Goal: Task Accomplishment & Management: Complete application form

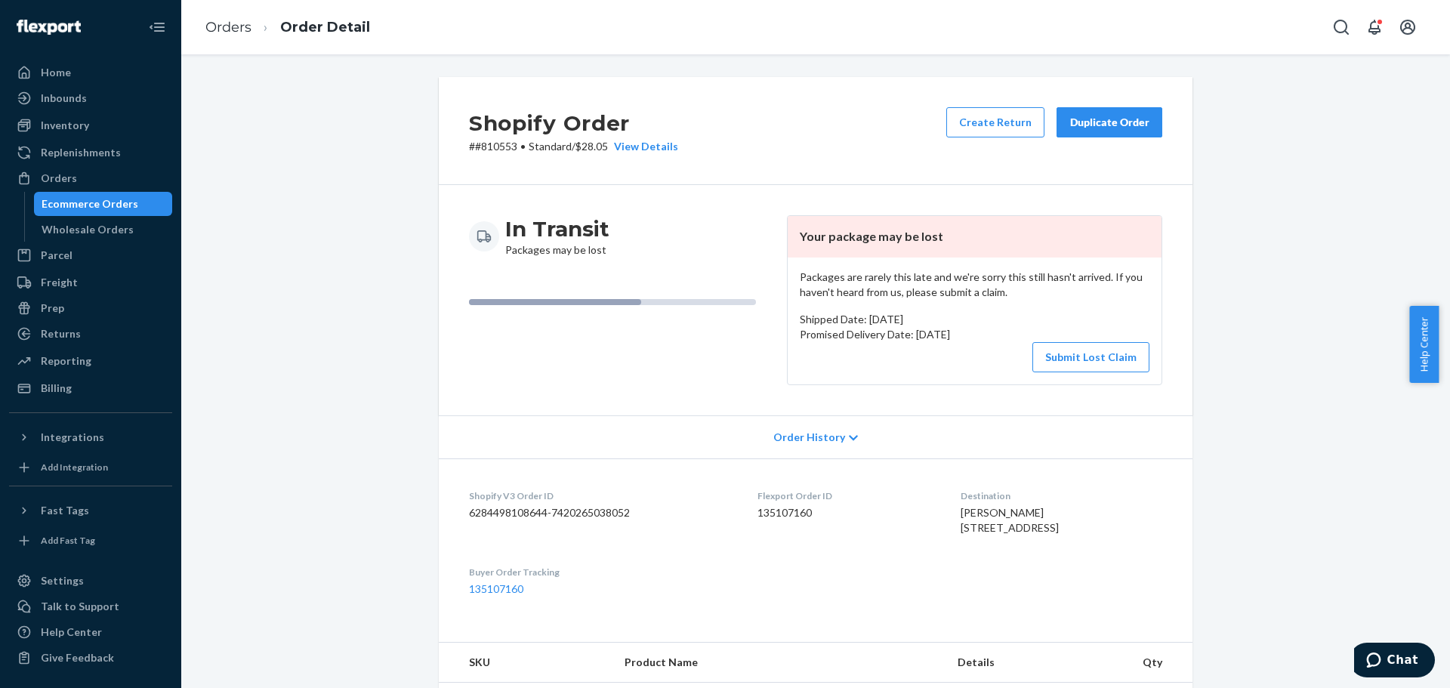
drag, startPoint x: 1084, startPoint y: 366, endPoint x: 923, endPoint y: 306, distance: 171.8
click at [923, 306] on div "Packages are rarely this late and we're sorry this still hasn't arrived. If you…" at bounding box center [975, 321] width 374 height 127
click at [1051, 360] on button "Submit Lost Claim" at bounding box center [1090, 357] width 117 height 30
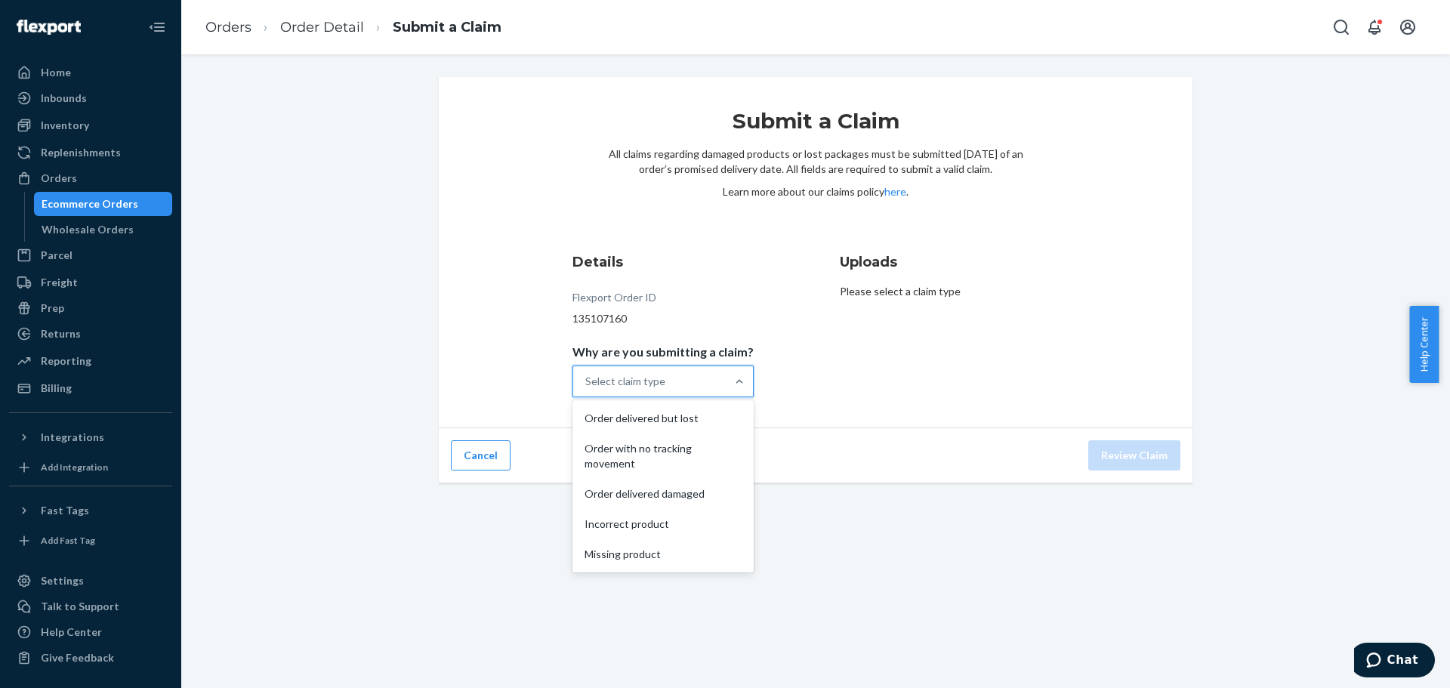
click at [681, 389] on div "Select claim type" at bounding box center [649, 381] width 153 height 30
click at [587, 389] on input "Why are you submitting a claim? option Order delivered but lost focused, 1 of 5…" at bounding box center [586, 381] width 2 height 15
click at [681, 449] on div "Order with no tracking movement" at bounding box center [663, 456] width 175 height 45
click at [587, 389] on input "Why are you submitting a claim? option Order with no tracking movement focused,…" at bounding box center [586, 381] width 2 height 15
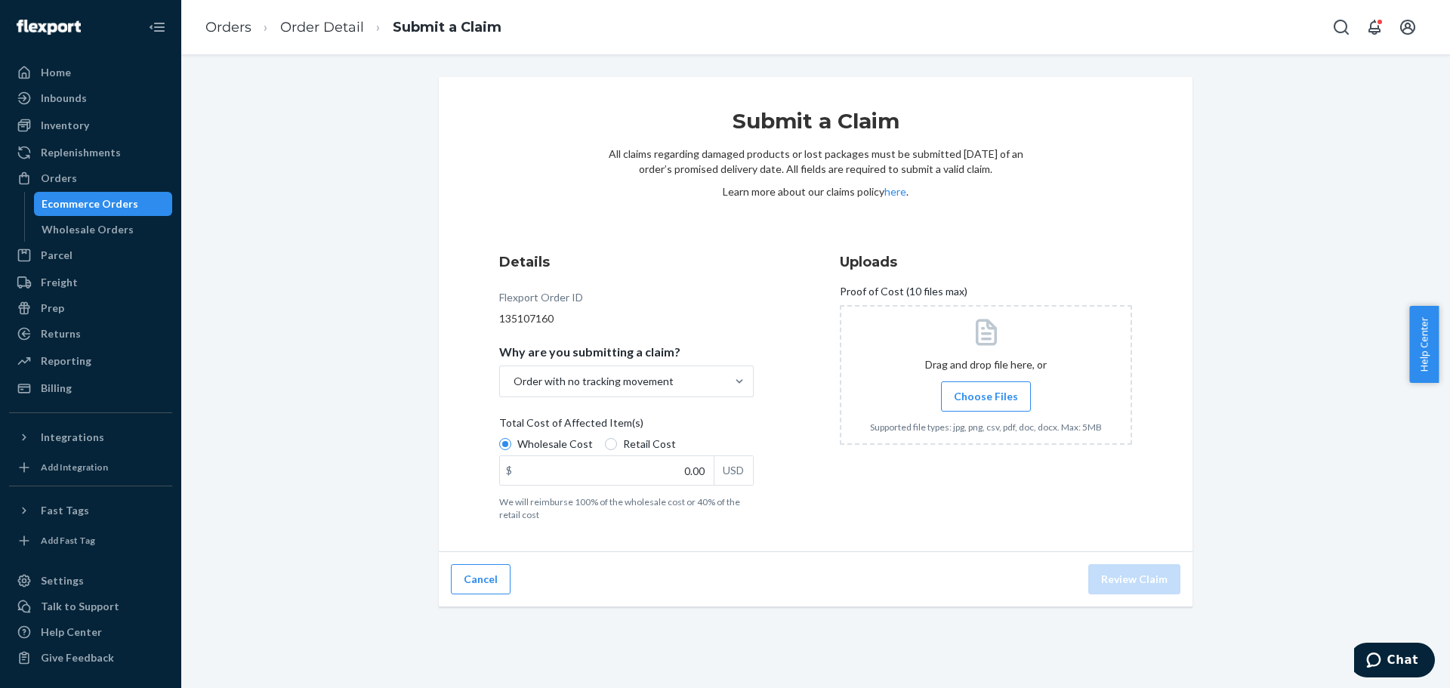
click at [961, 393] on span "Choose Files" at bounding box center [986, 396] width 64 height 15
click at [986, 393] on input "Choose Files" at bounding box center [986, 396] width 1 height 17
click at [883, 487] on link "COG.pdf" at bounding box center [901, 480] width 43 height 15
click at [685, 469] on input "0.00" at bounding box center [607, 470] width 214 height 29
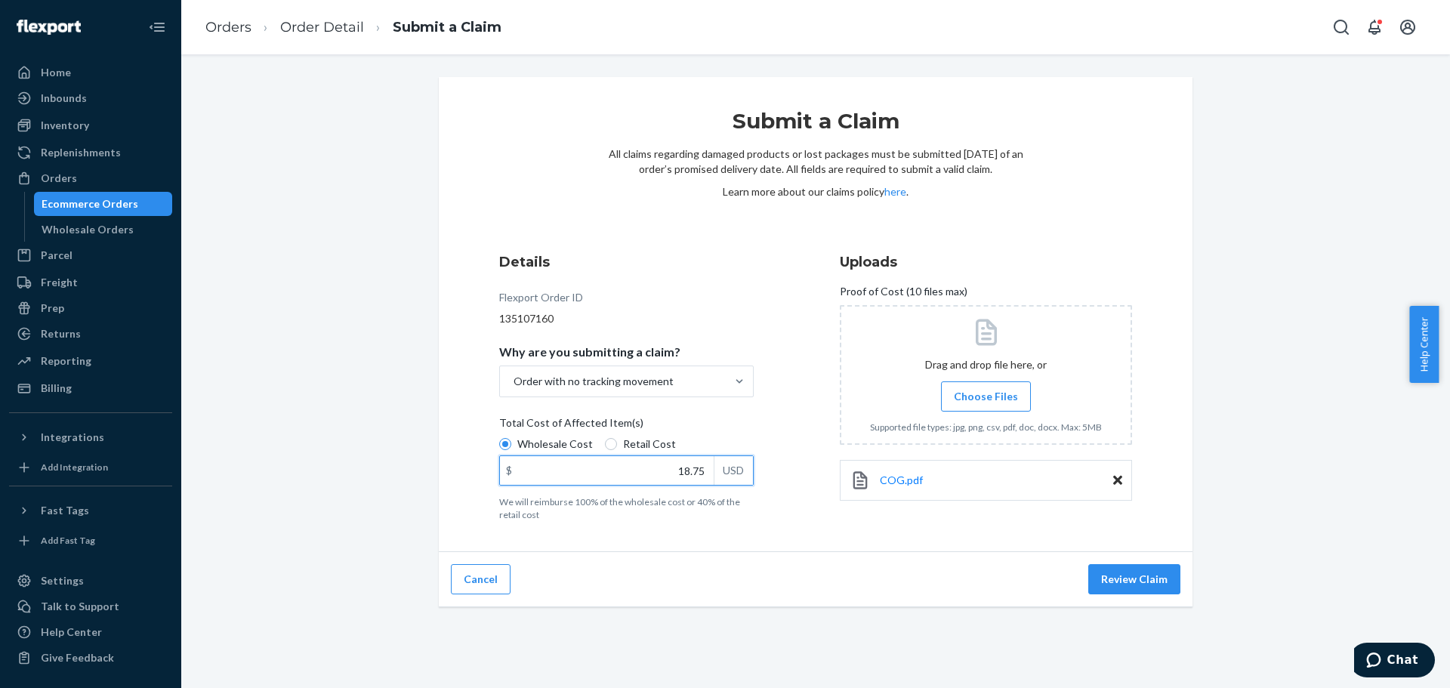
type input "18.75"
click at [799, 532] on div "Submit a Claim All claims regarding damaged products or lost packages must be s…" at bounding box center [816, 314] width 754 height 475
click at [1131, 557] on div "Cancel Review Claim" at bounding box center [816, 579] width 754 height 55
click at [1128, 582] on button "Review Claim" at bounding box center [1134, 579] width 92 height 30
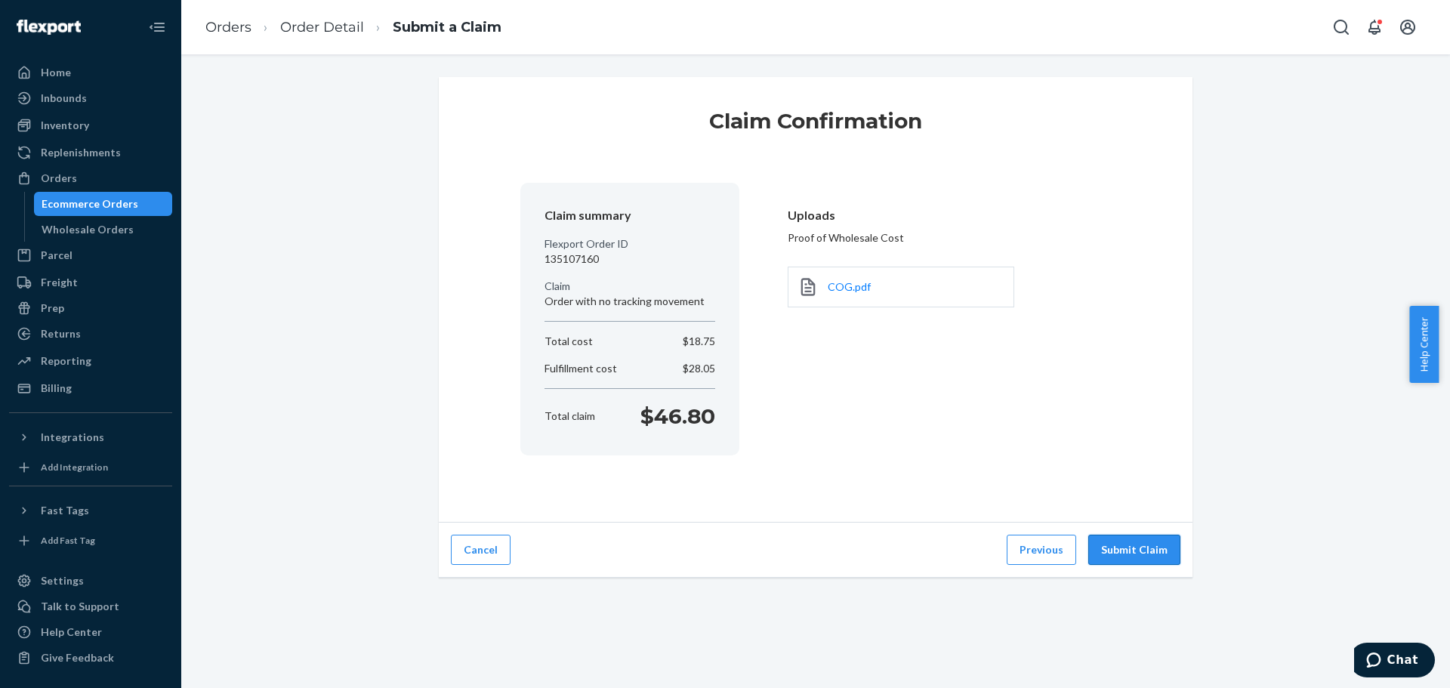
click at [1114, 554] on button "Submit Claim" at bounding box center [1134, 550] width 92 height 30
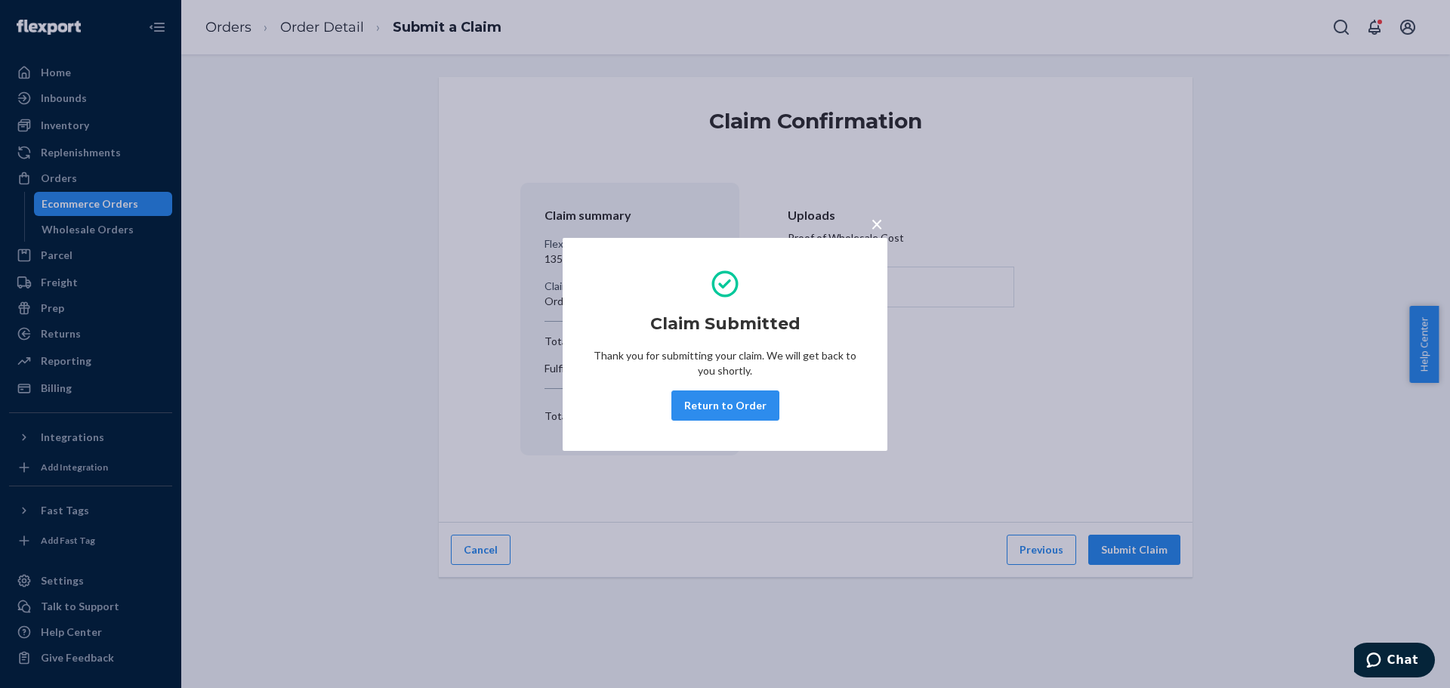
drag, startPoint x: 738, startPoint y: 400, endPoint x: 727, endPoint y: 405, distance: 12.5
click at [738, 400] on button "Return to Order" at bounding box center [725, 405] width 108 height 30
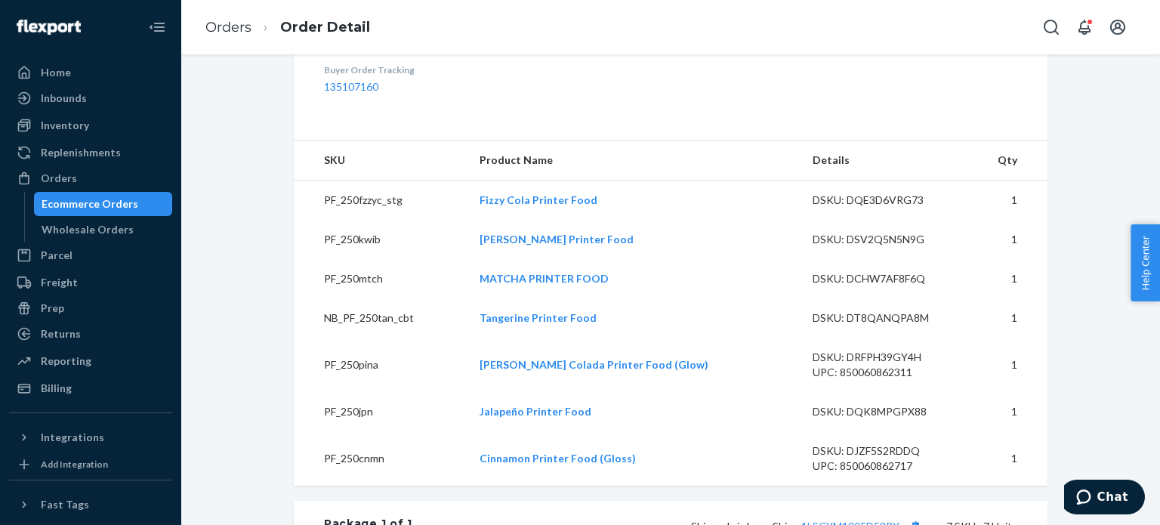
scroll to position [529, 0]
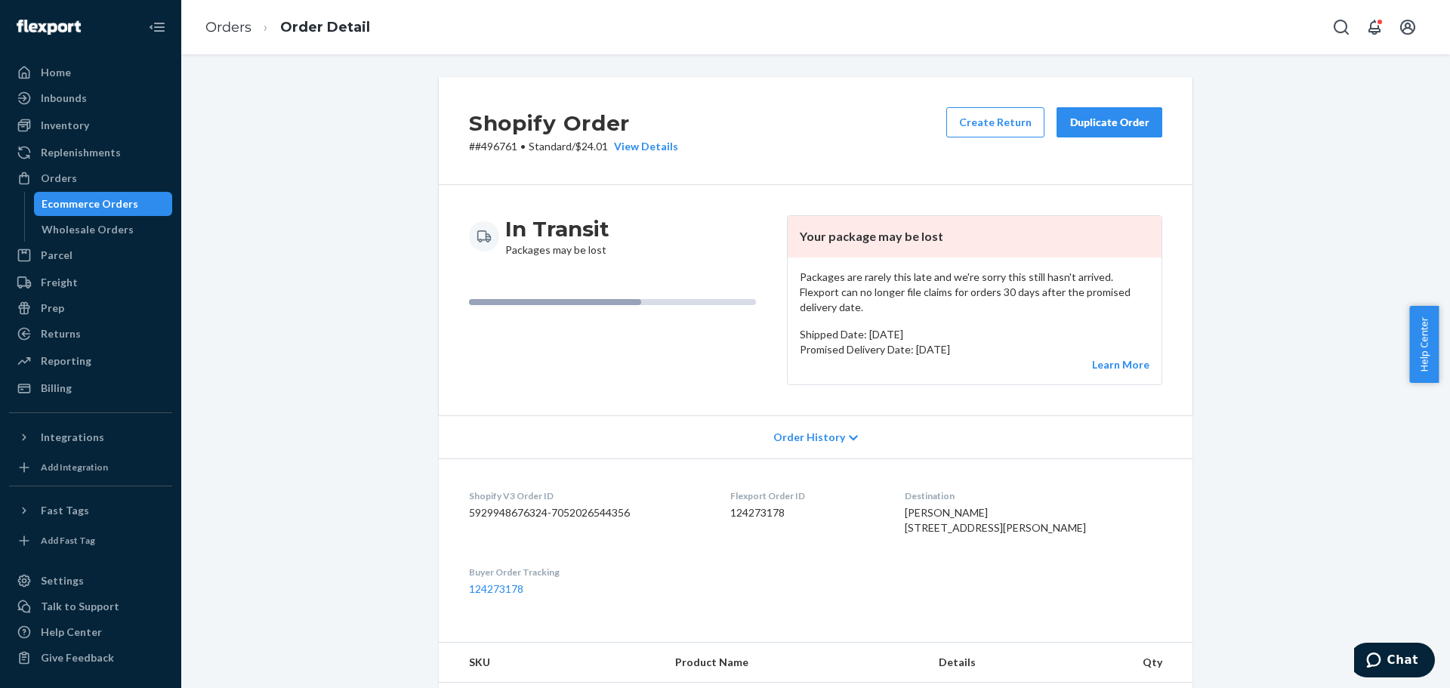
drag, startPoint x: 912, startPoint y: 333, endPoint x: 952, endPoint y: 337, distance: 40.2
click at [954, 342] on p "Promised Delivery Date: March 14, 2025" at bounding box center [975, 349] width 350 height 15
copy p "March 14"
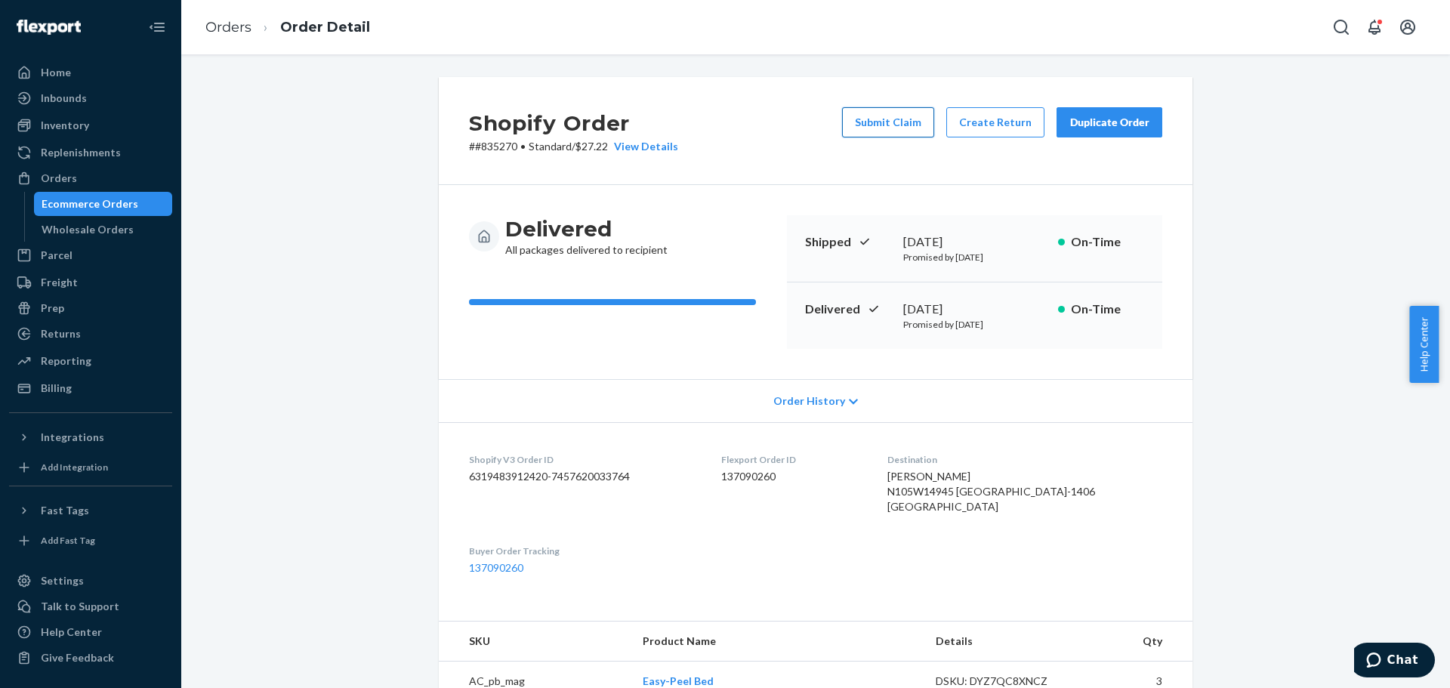
click at [888, 125] on button "Submit Claim" at bounding box center [888, 122] width 92 height 30
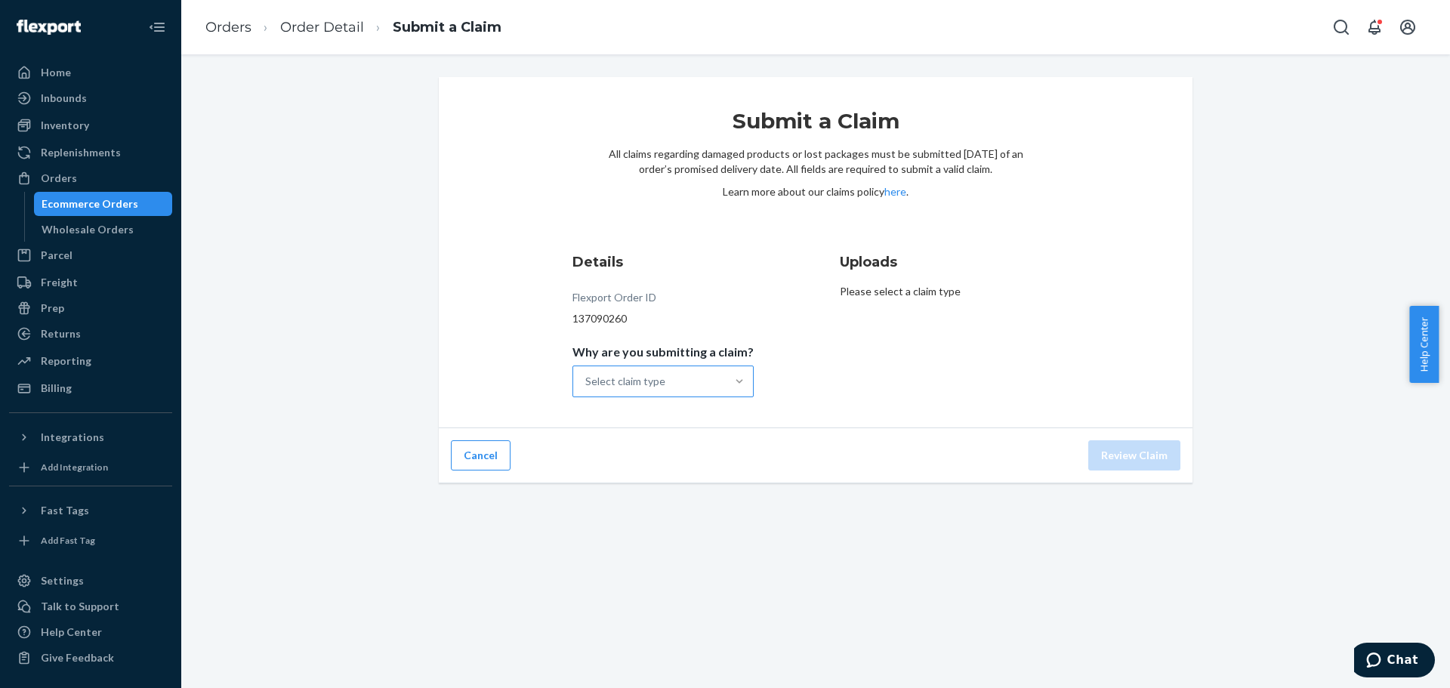
click at [726, 382] on div at bounding box center [739, 381] width 27 height 15
click at [587, 382] on input "Why are you submitting a claim? Select claim type" at bounding box center [586, 381] width 2 height 15
click at [681, 498] on div "Missing product" at bounding box center [663, 509] width 175 height 30
click at [587, 389] on input "Why are you submitting a claim? option Missing product focused, 4 of 4. 4 resul…" at bounding box center [586, 381] width 2 height 15
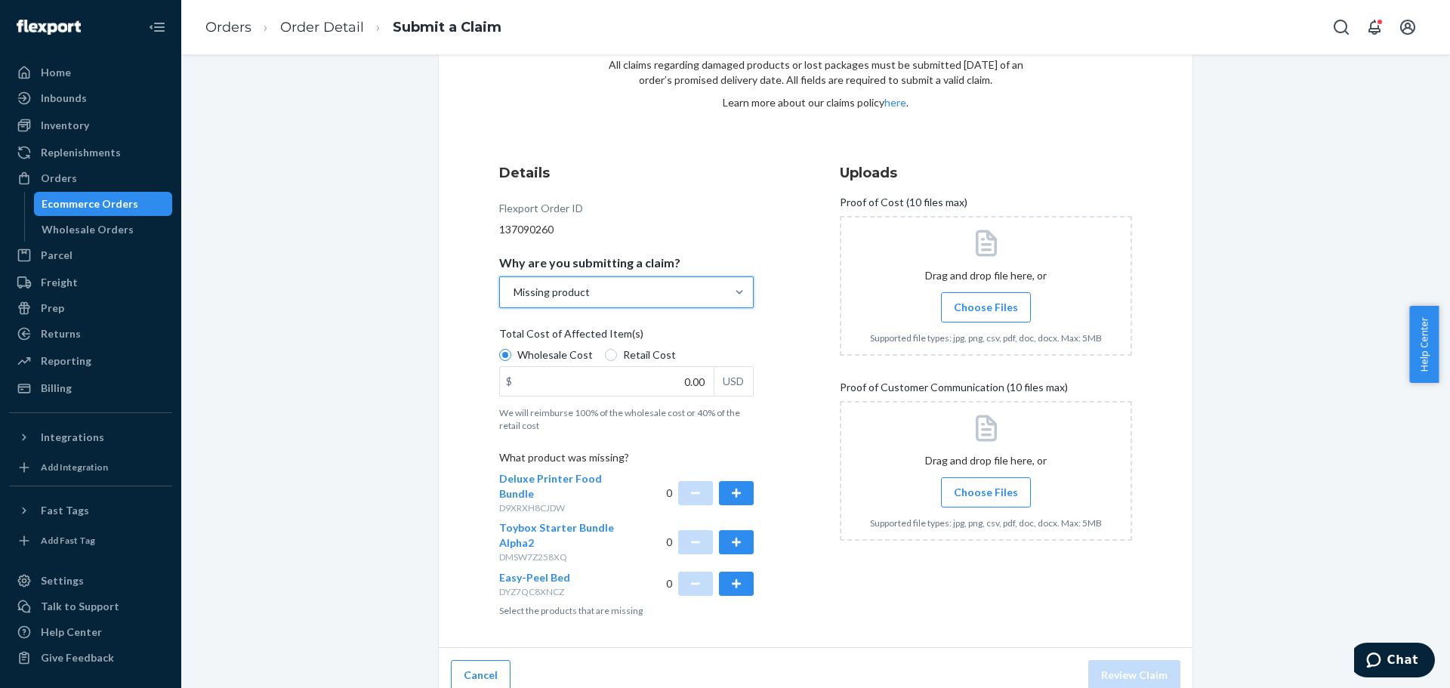
scroll to position [104, 0]
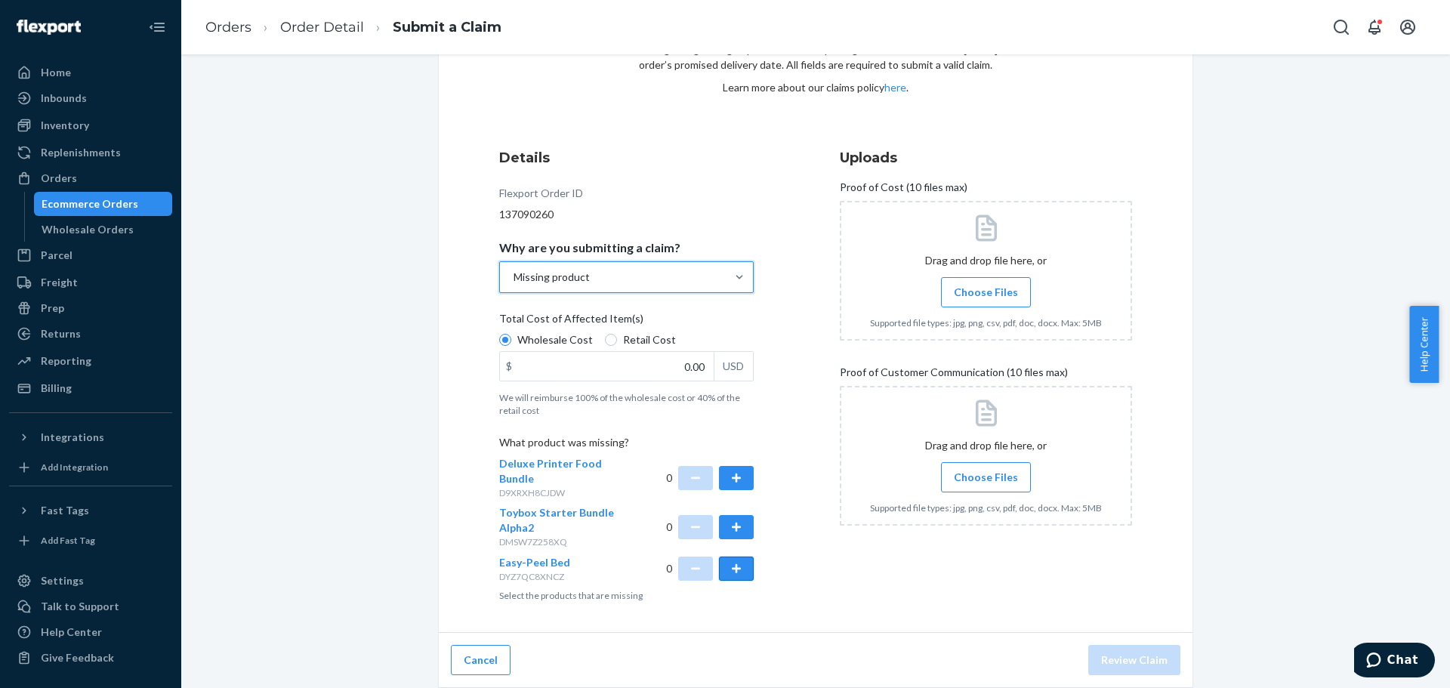
click at [732, 568] on button "button" at bounding box center [736, 569] width 35 height 24
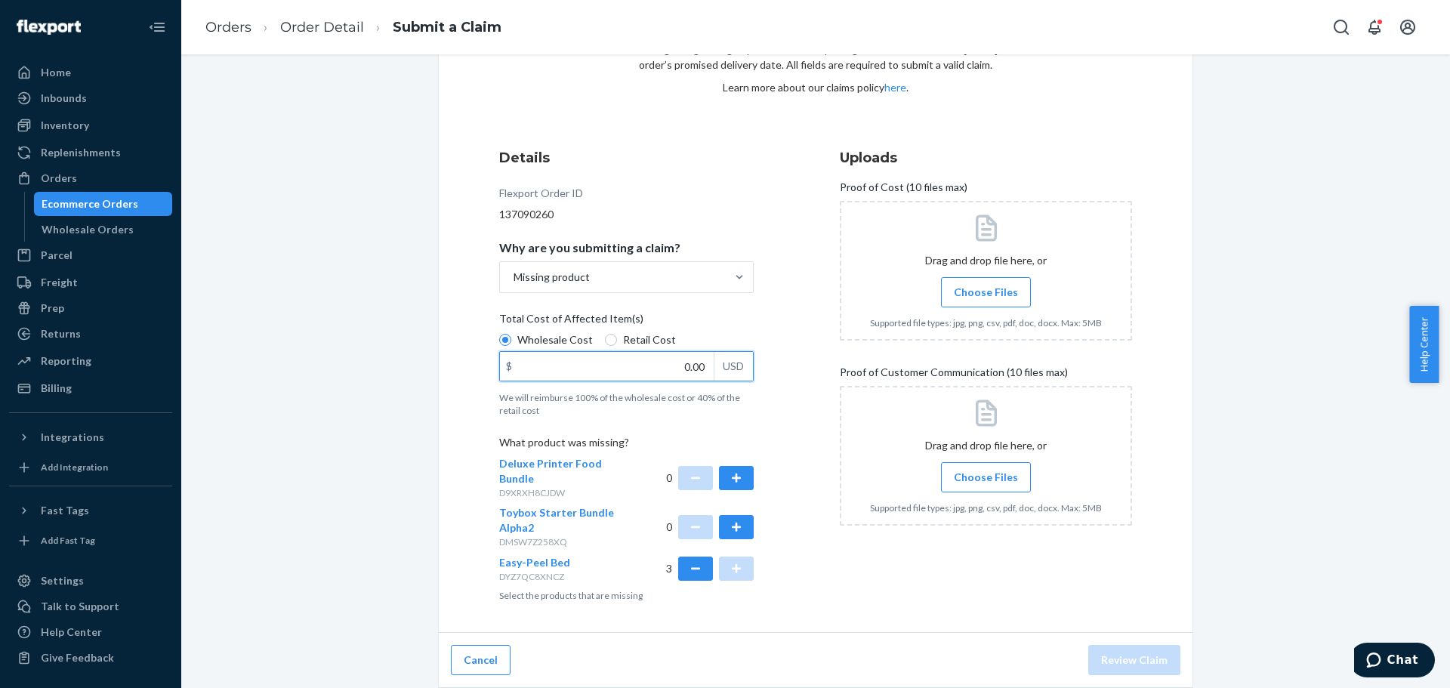
click at [684, 361] on input "0.00" at bounding box center [607, 366] width 214 height 29
type input "4.14"
click at [989, 289] on span "Choose Files" at bounding box center [986, 292] width 64 height 15
click at [986, 289] on input "Choose Files" at bounding box center [986, 292] width 1 height 17
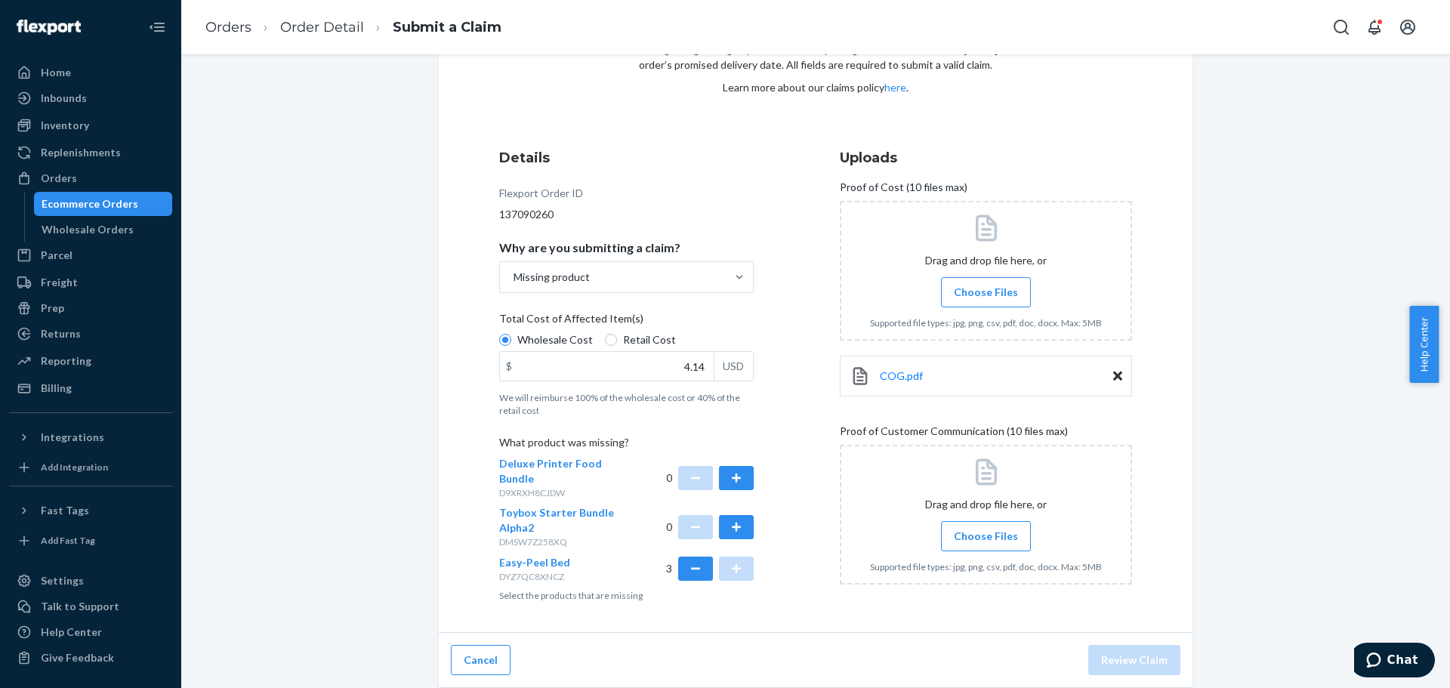
click at [977, 542] on span "Choose Files" at bounding box center [986, 536] width 64 height 15
click at [986, 542] on input "Choose Files" at bounding box center [986, 536] width 1 height 17
click at [893, 384] on div "COG.pdf" at bounding box center [986, 376] width 292 height 41
click at [893, 382] on link "COG.pdf" at bounding box center [901, 376] width 43 height 15
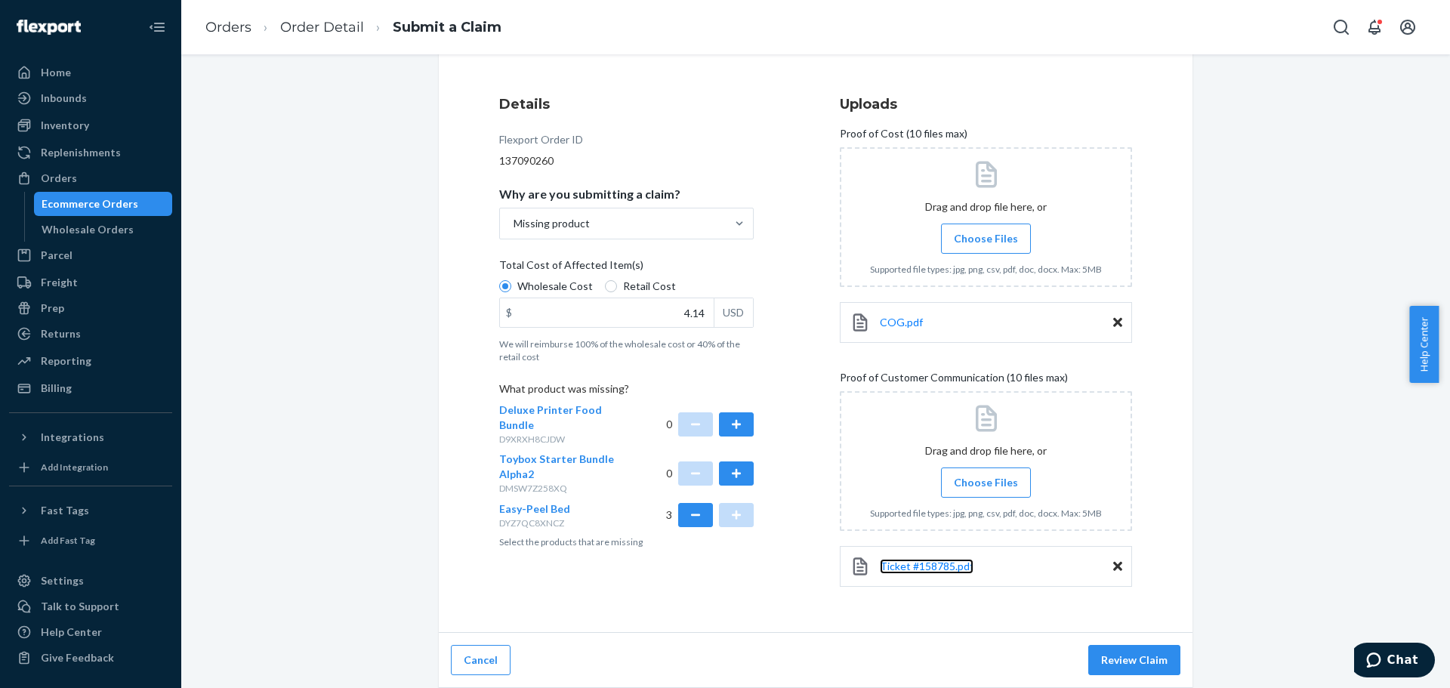
click at [921, 573] on link "Ticket #158785.pdf" at bounding box center [927, 566] width 94 height 15
click at [771, 578] on div "Details Flexport Order ID 137090260 Why are you submitting a claim? Missing pro…" at bounding box center [645, 348] width 292 height 526
click at [1112, 667] on button "Review Claim" at bounding box center [1134, 660] width 92 height 30
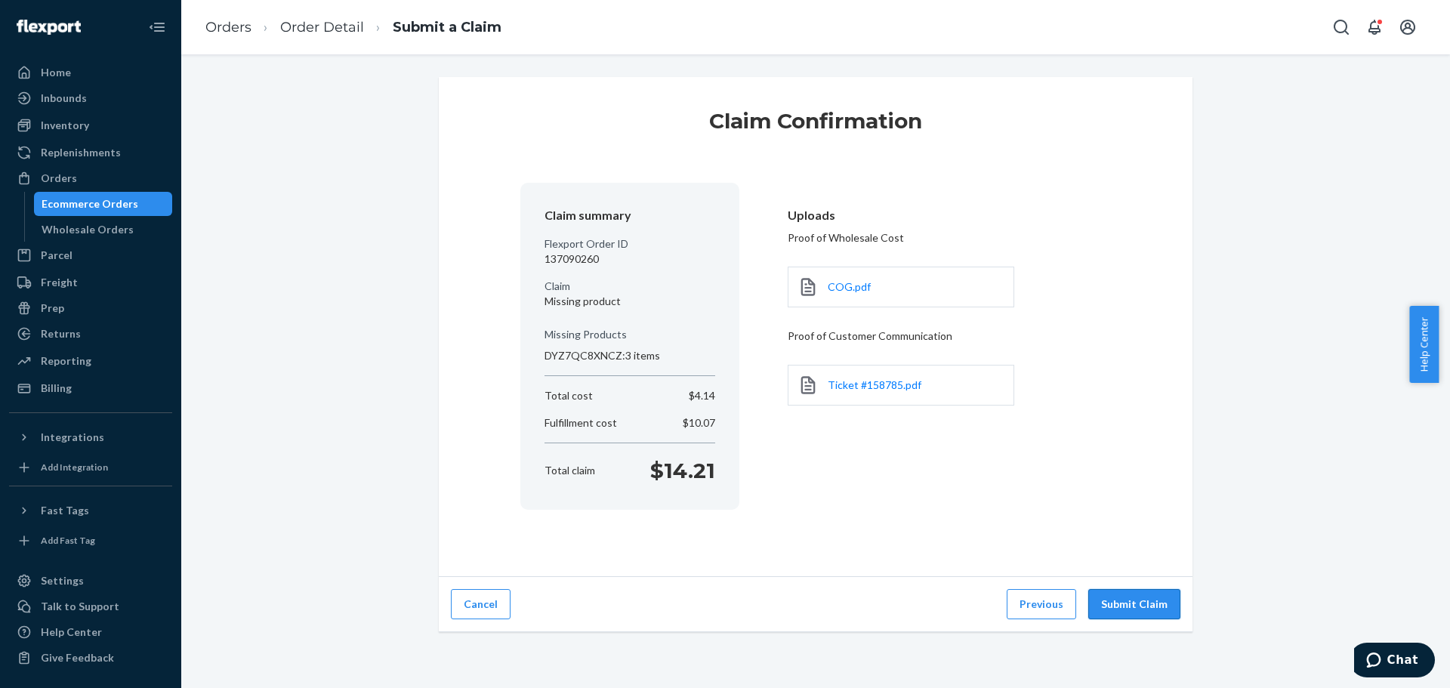
click at [1118, 606] on button "Submit Claim" at bounding box center [1134, 604] width 92 height 30
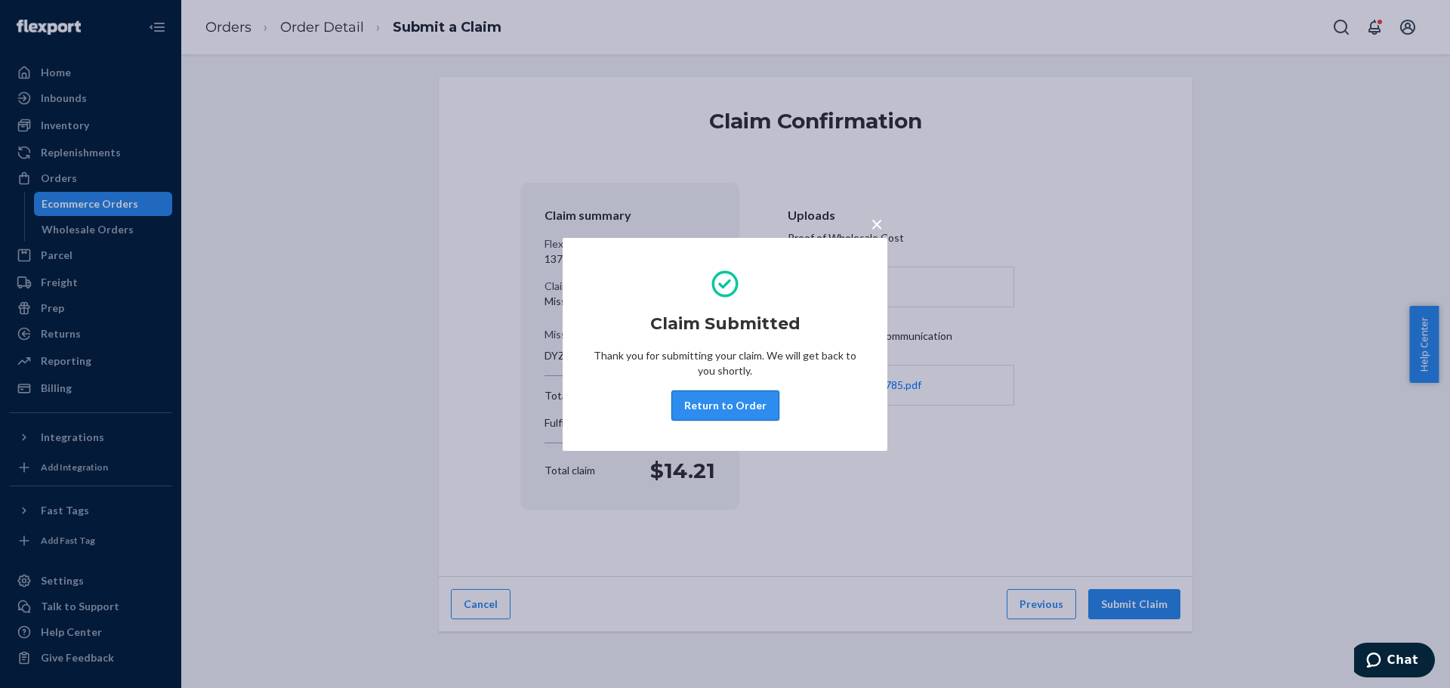
click at [762, 399] on button "Return to Order" at bounding box center [725, 405] width 108 height 30
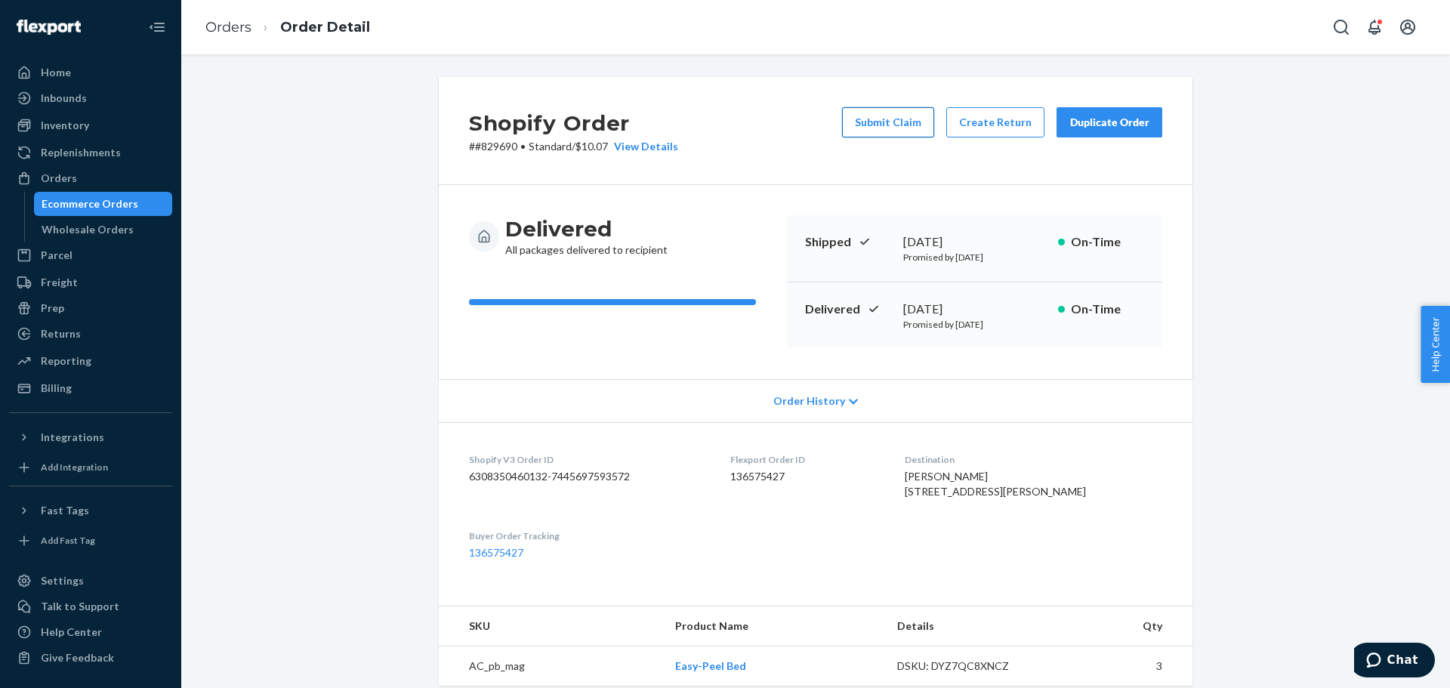
click at [906, 118] on button "Submit Claim" at bounding box center [888, 122] width 92 height 30
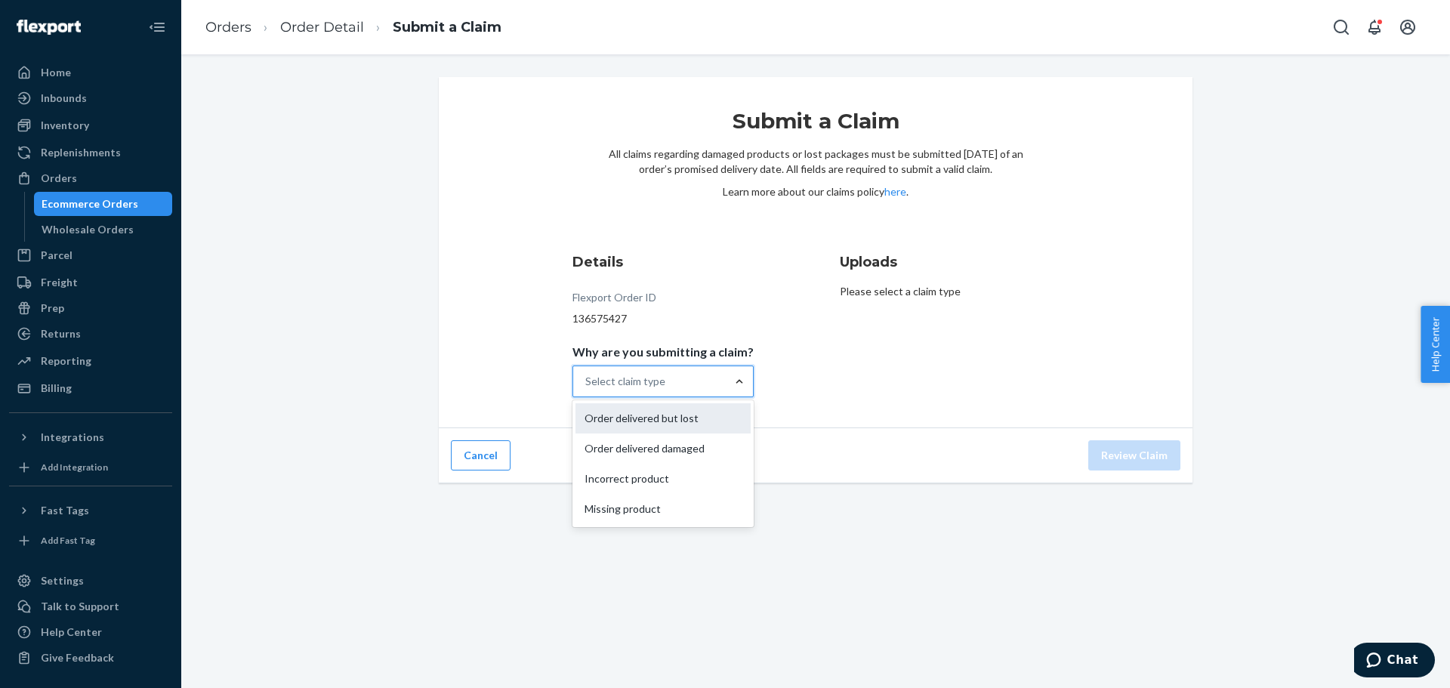
click at [713, 417] on div "Order delivered but lost" at bounding box center [663, 418] width 175 height 30
click at [587, 389] on input "Why are you submitting a claim? option Order delivered but lost focused, 1 of 4…" at bounding box center [586, 381] width 2 height 15
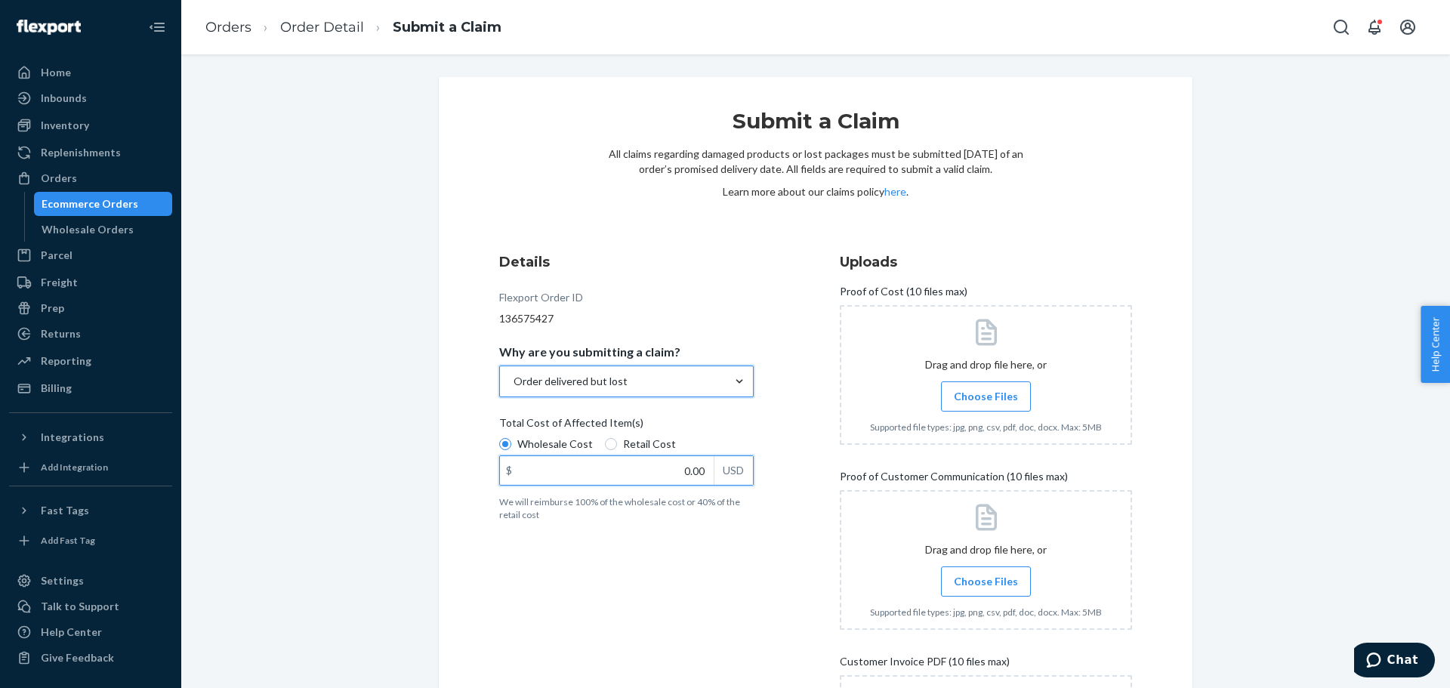
click at [690, 462] on input "0.00" at bounding box center [607, 470] width 214 height 29
type input "4.14"
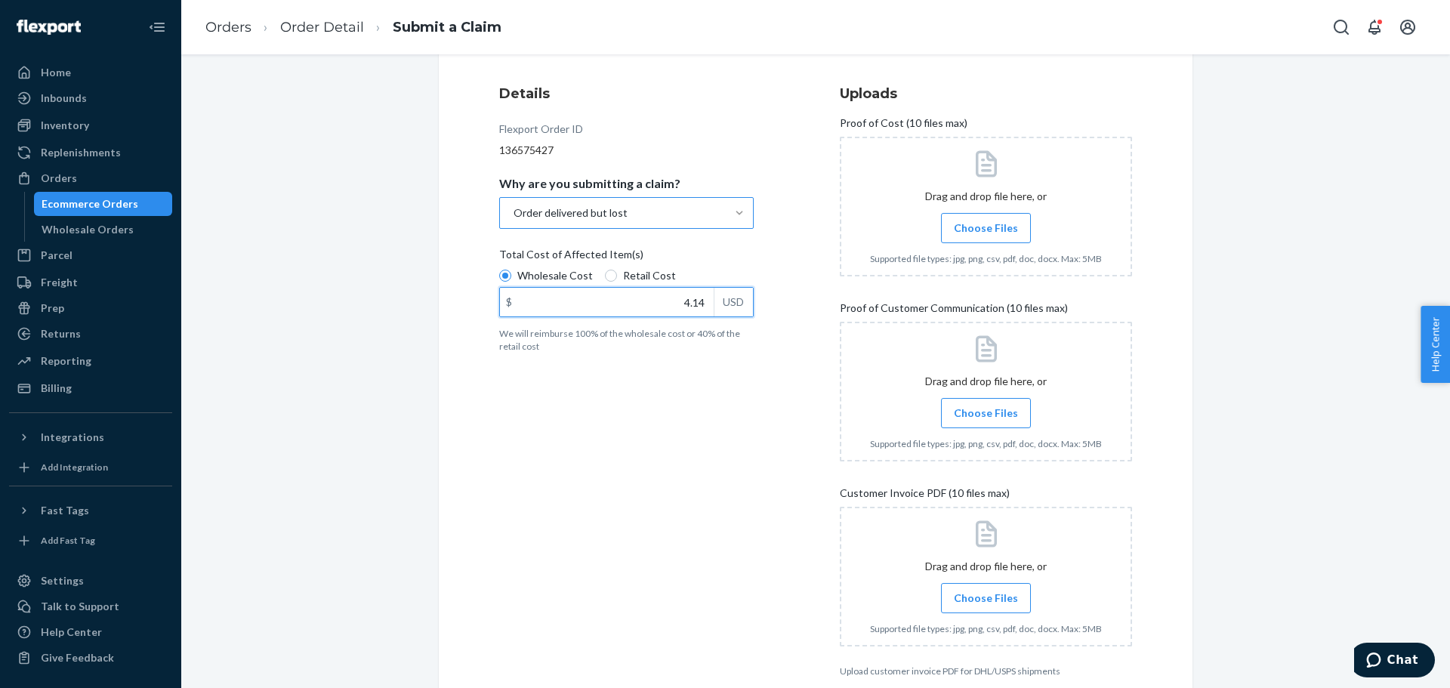
scroll to position [93, 0]
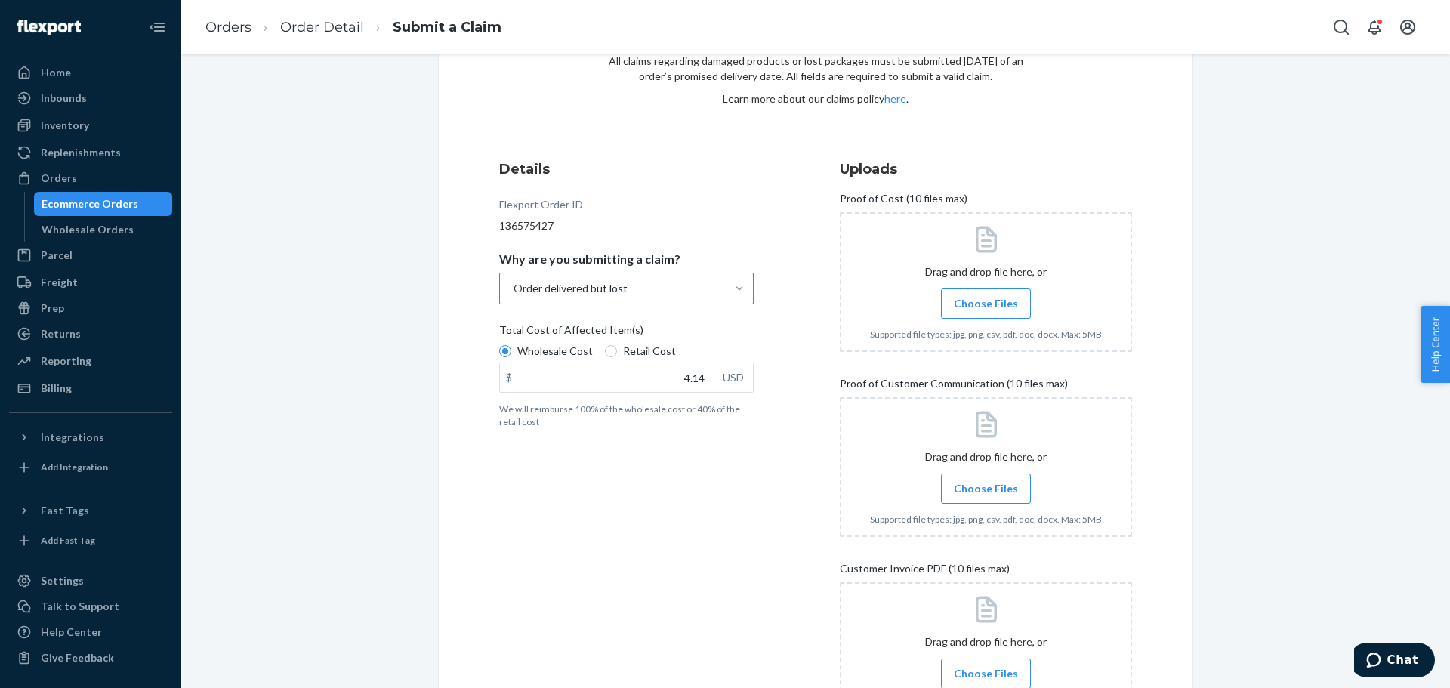
click at [968, 308] on span "Choose Files" at bounding box center [986, 303] width 64 height 15
click at [986, 308] on input "Choose Files" at bounding box center [986, 303] width 1 height 17
click at [1003, 489] on span "Choose Files" at bounding box center [986, 488] width 64 height 15
click at [986, 489] on input "Choose Files" at bounding box center [986, 488] width 1 height 17
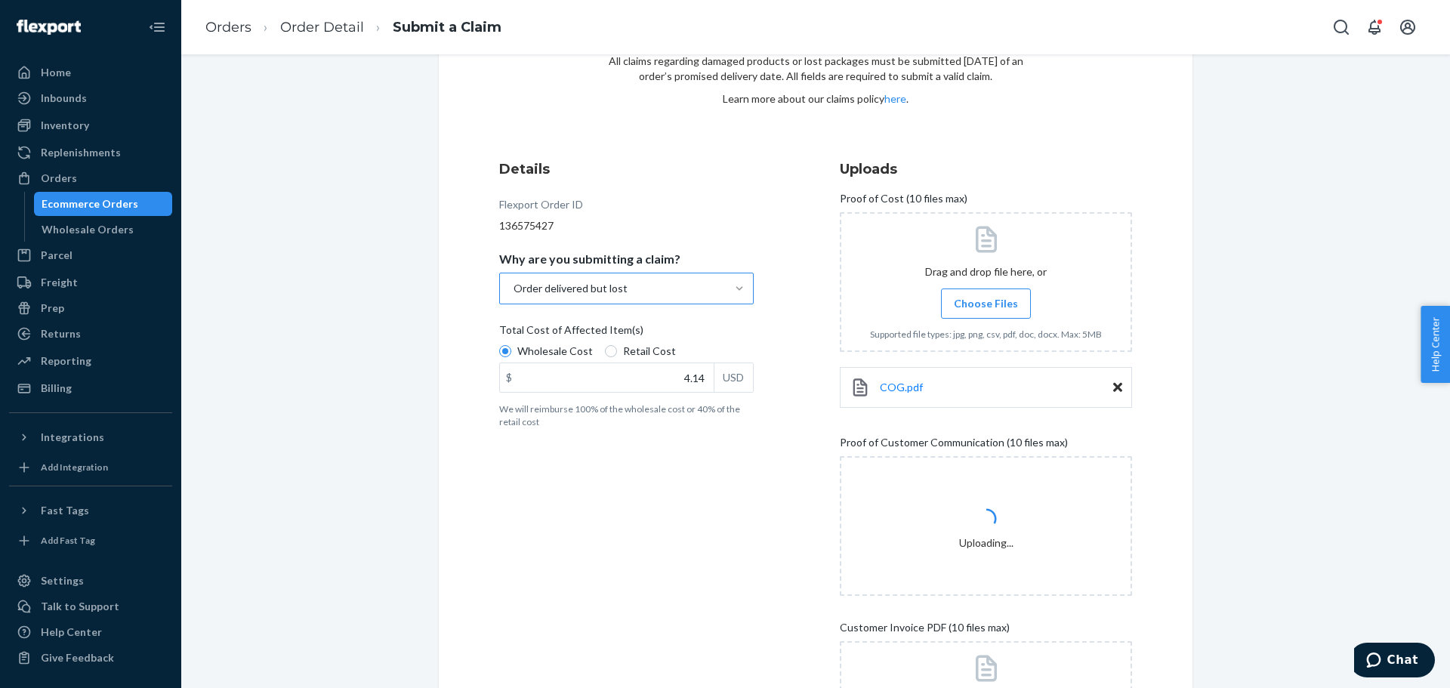
scroll to position [303, 0]
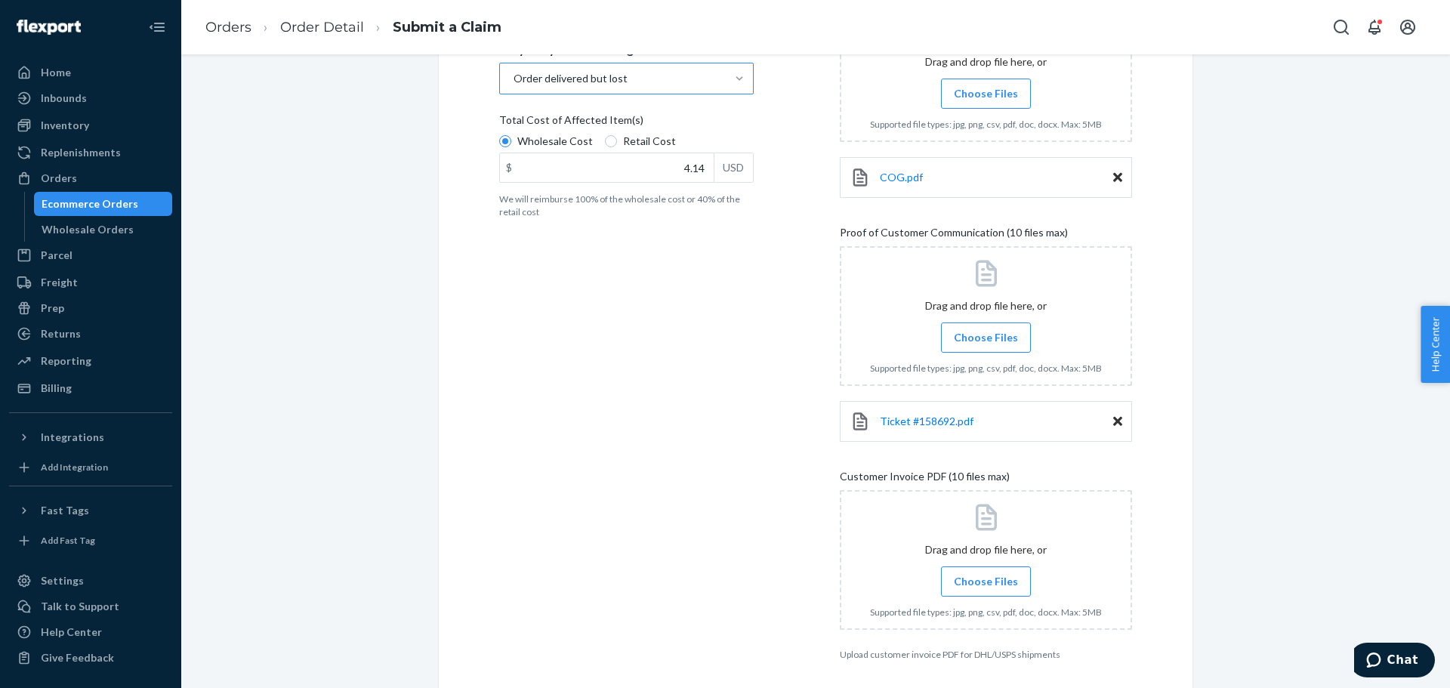
click at [958, 529] on div at bounding box center [986, 560] width 292 height 140
click at [987, 588] on span "Choose Files" at bounding box center [986, 581] width 64 height 15
click at [986, 588] on input "Choose Files" at bounding box center [986, 581] width 1 height 17
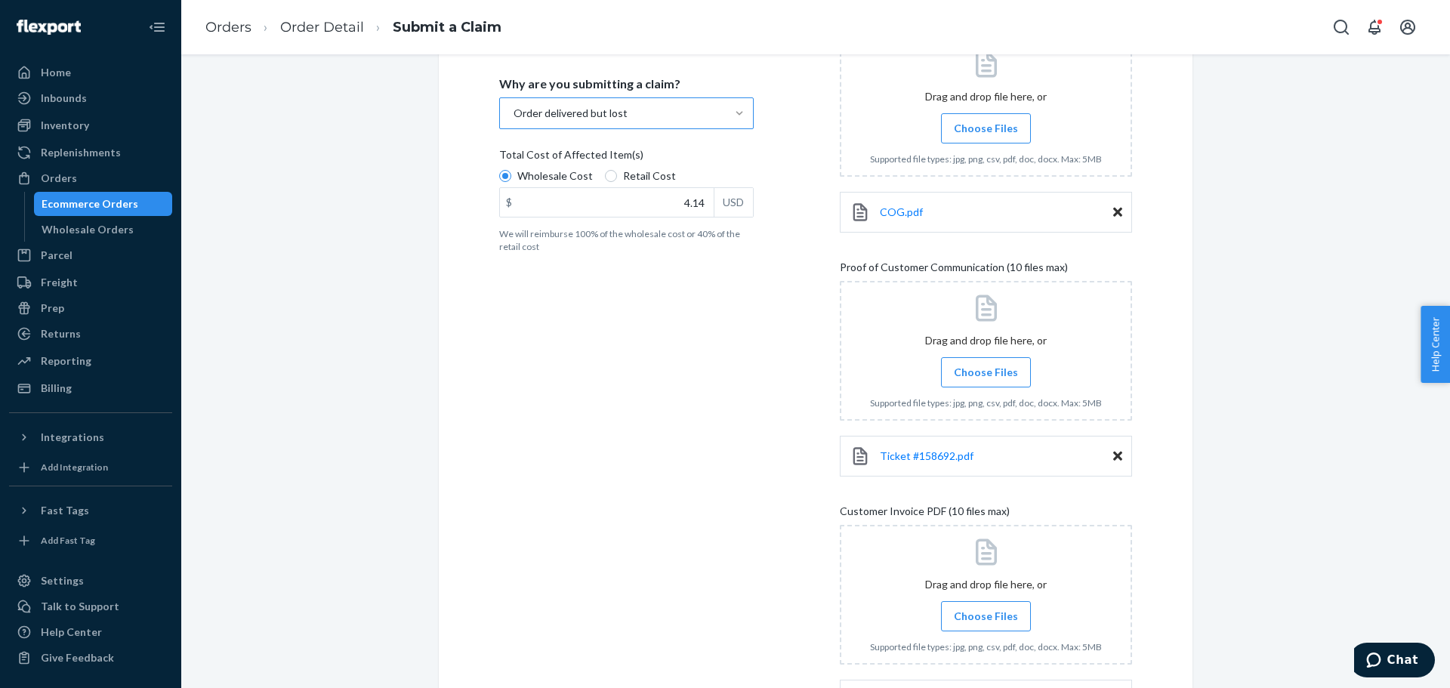
scroll to position [421, 0]
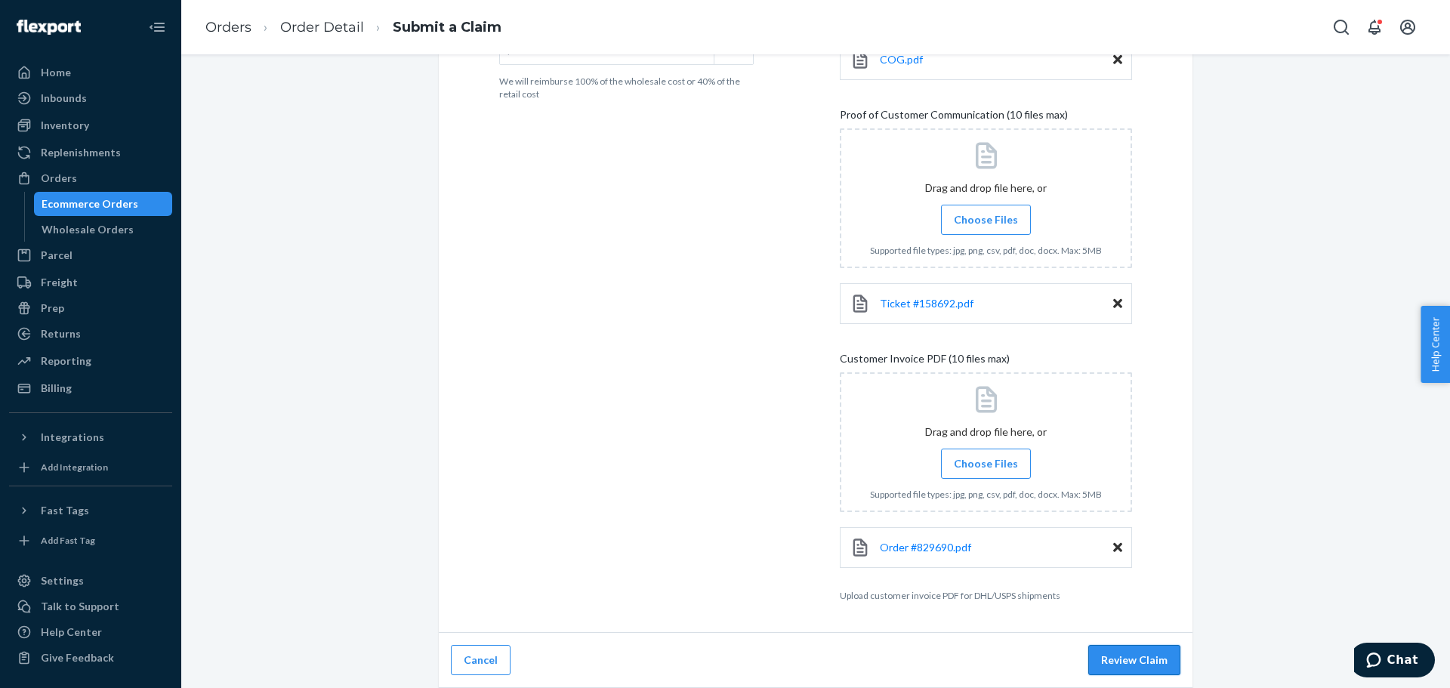
click at [1097, 659] on button "Review Claim" at bounding box center [1134, 660] width 92 height 30
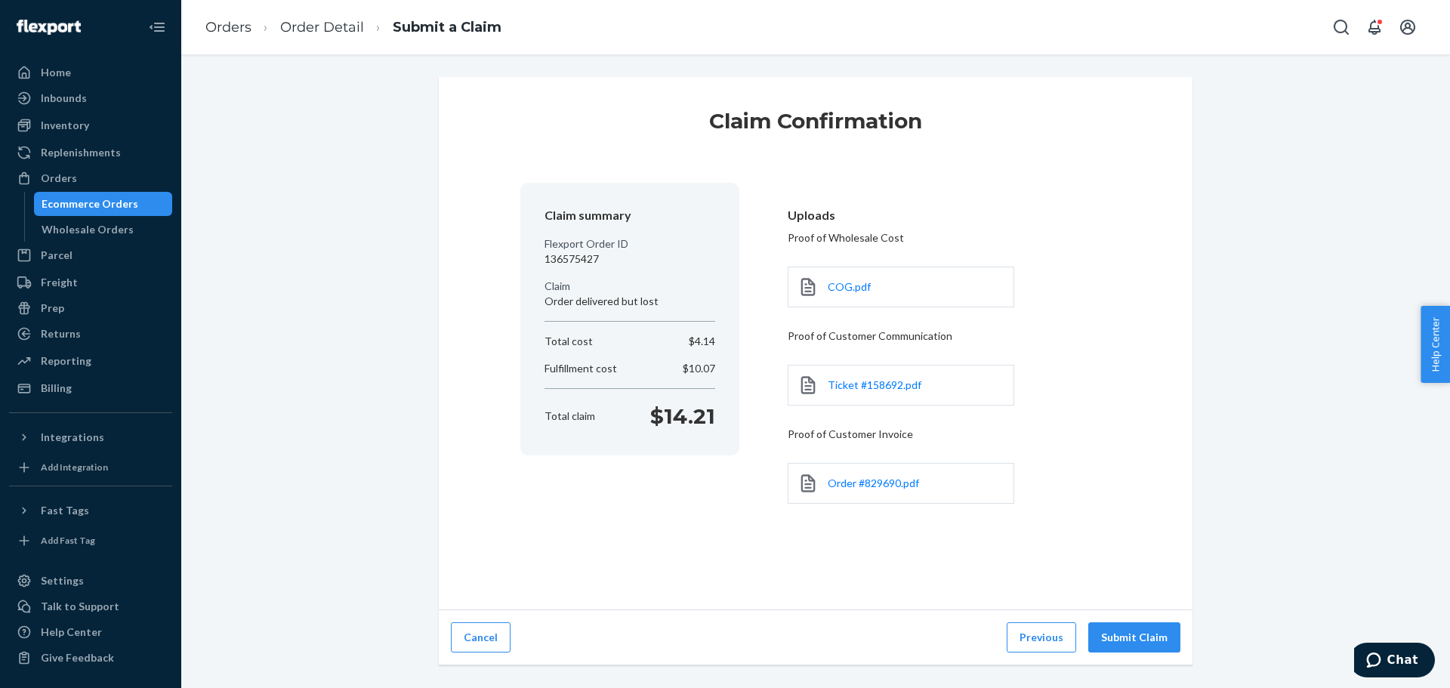
scroll to position [0, 0]
click at [1154, 641] on button "Submit Claim" at bounding box center [1134, 637] width 92 height 30
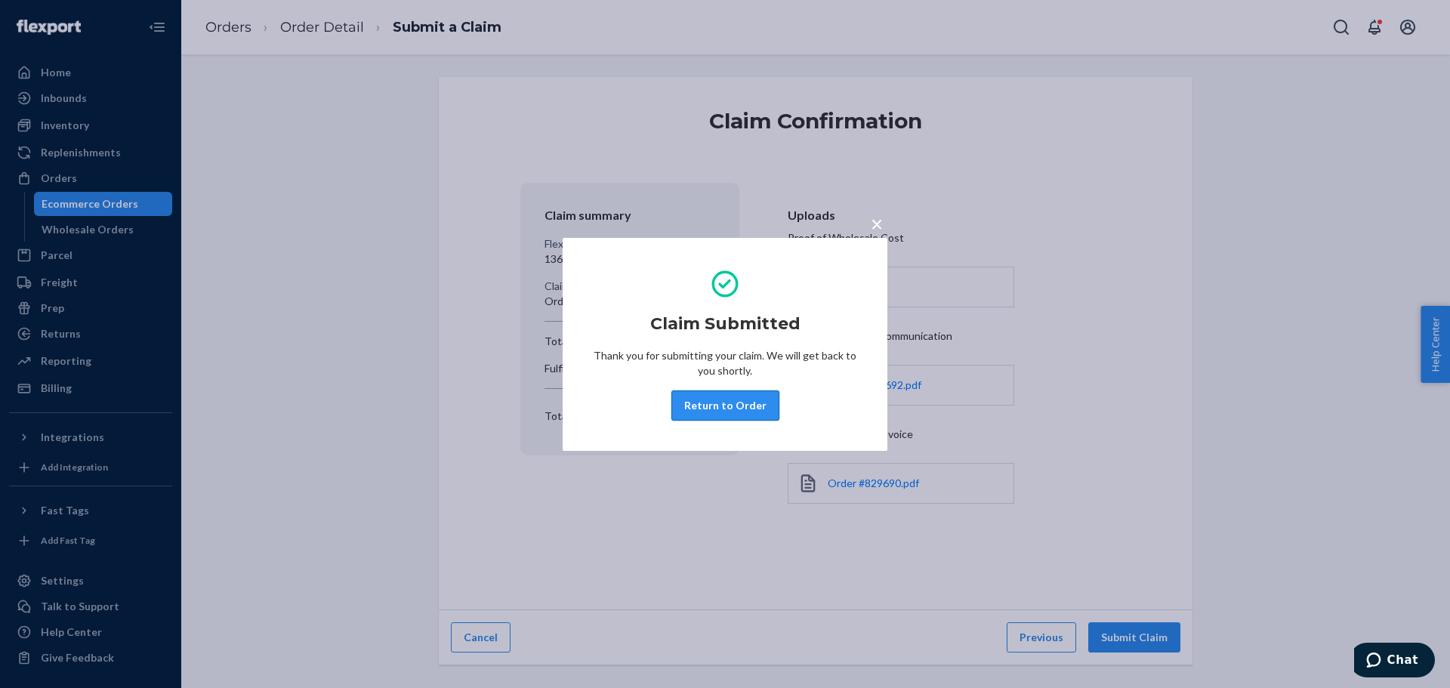
click at [697, 398] on button "Return to Order" at bounding box center [725, 405] width 108 height 30
